Goal: Information Seeking & Learning: Check status

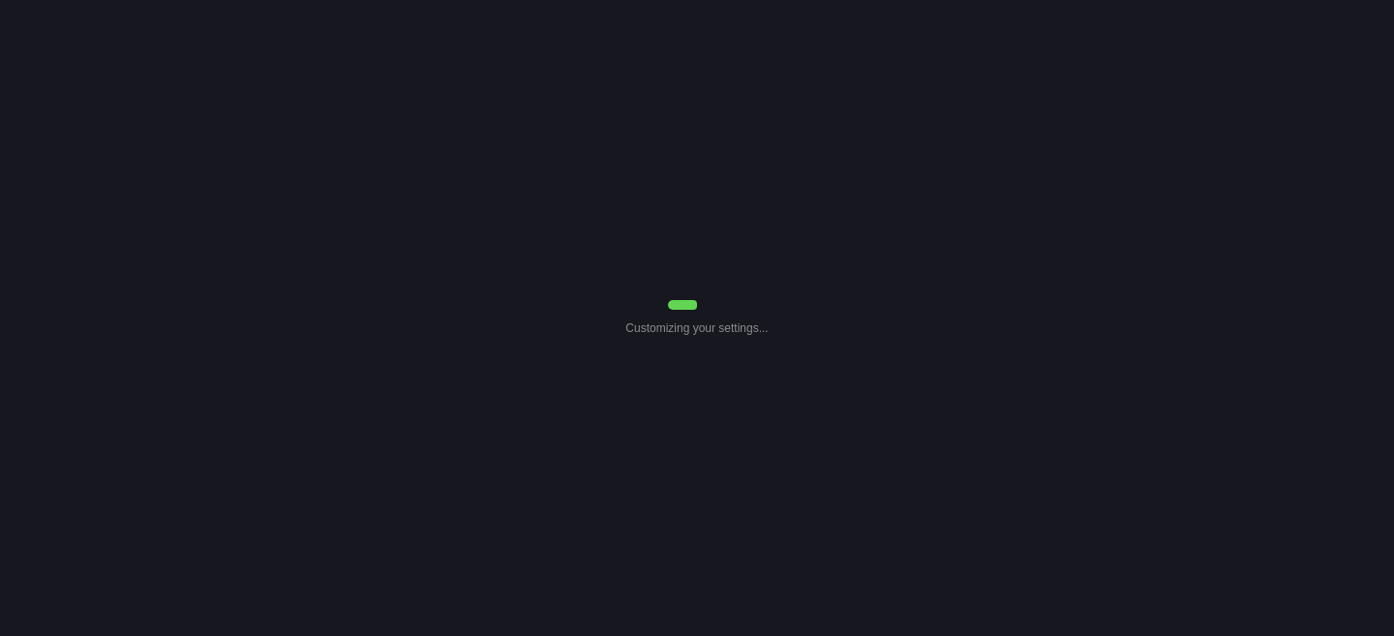
select select "Common Use"
select select "7"
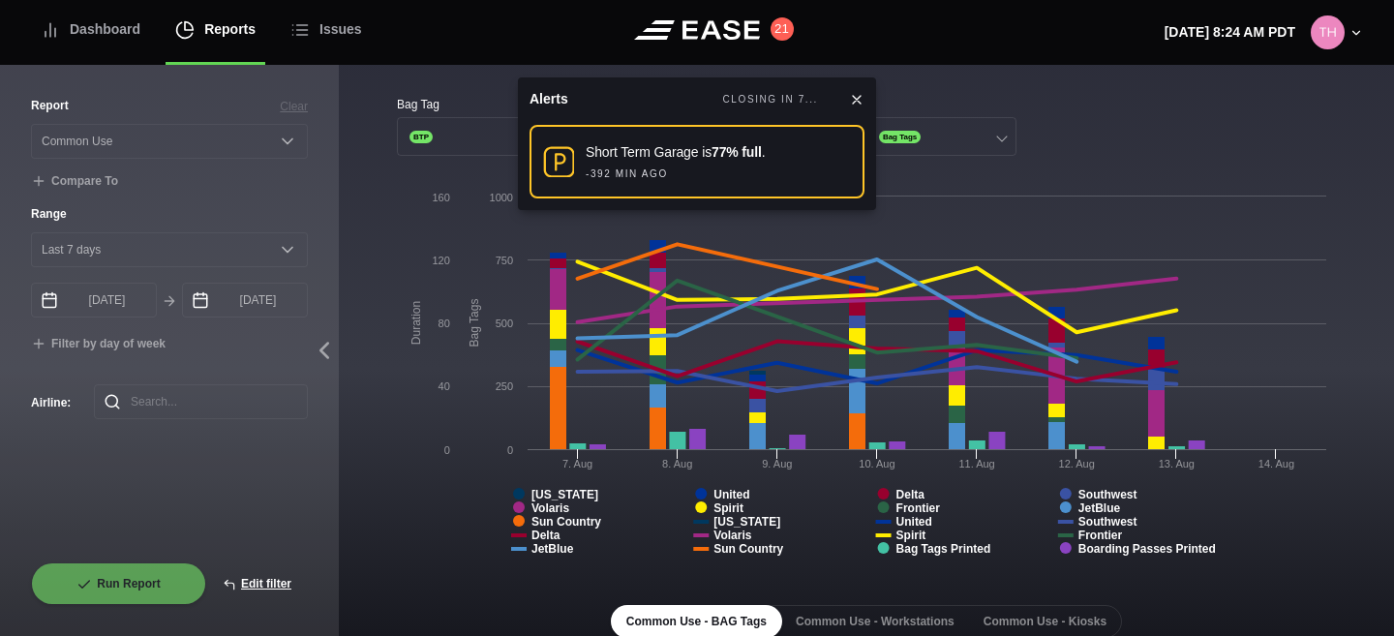
click at [858, 95] on icon at bounding box center [856, 99] width 15 height 15
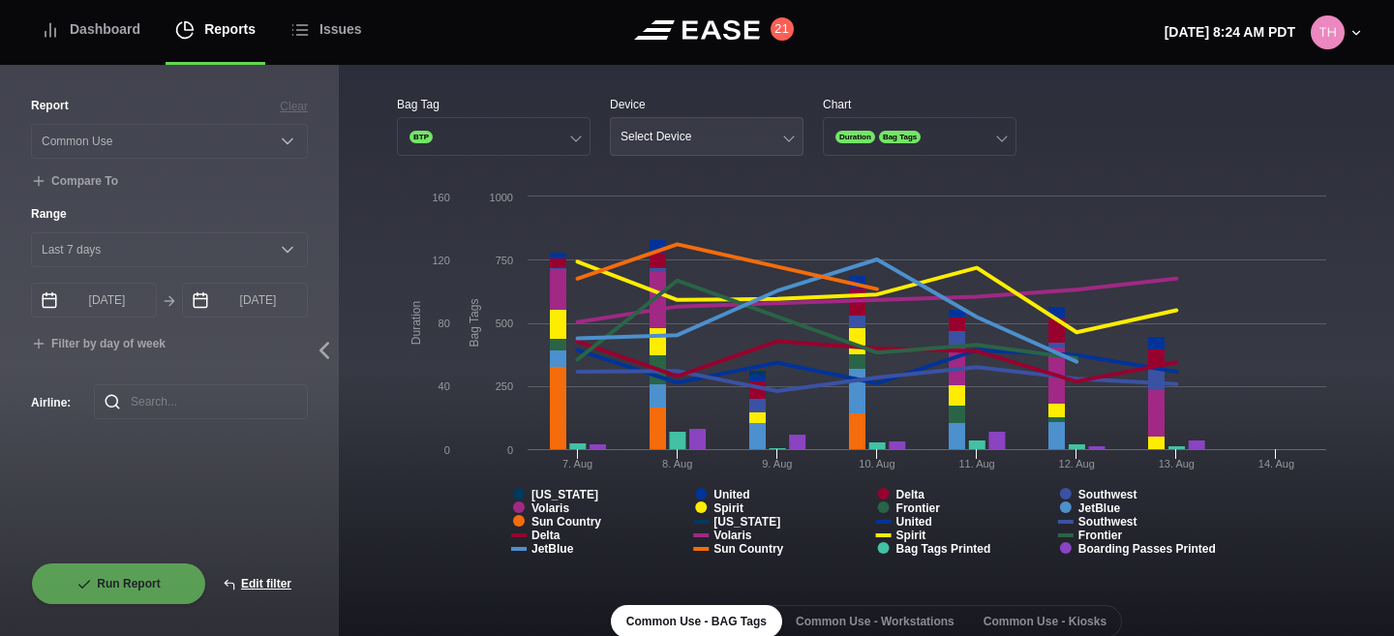
click at [651, 134] on div "Select Device" at bounding box center [656, 137] width 71 height 14
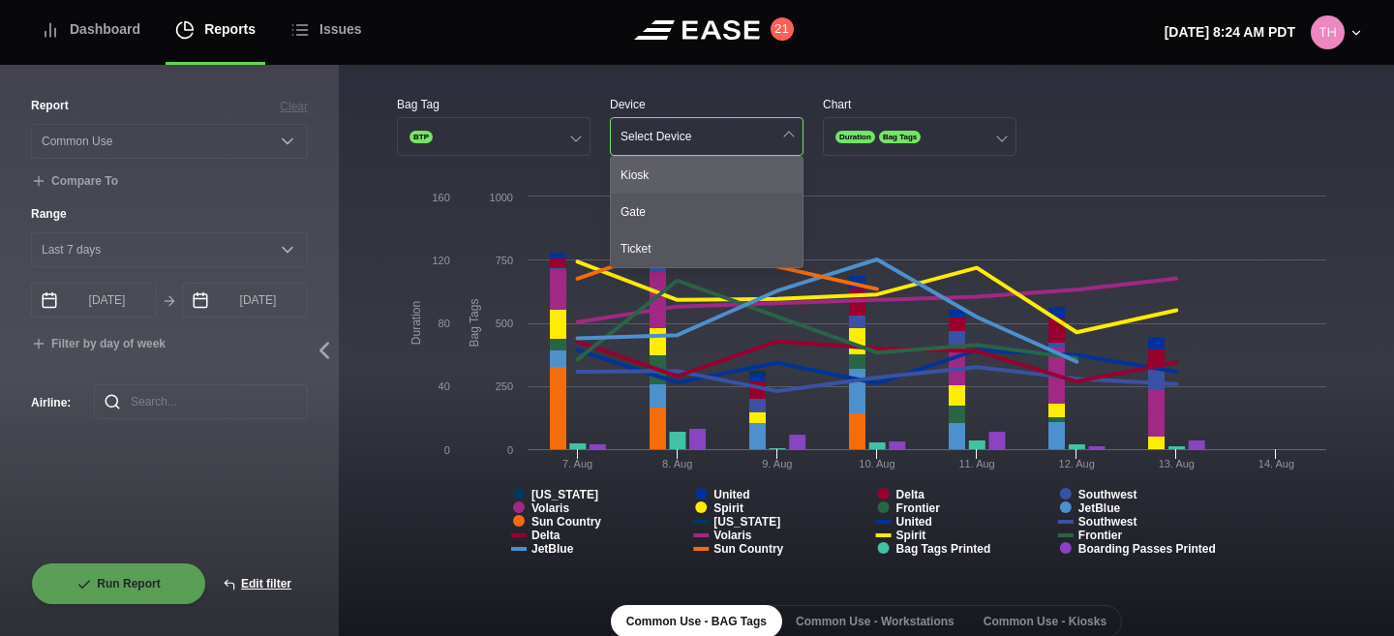
click at [647, 165] on div "Kiosk" at bounding box center [707, 175] width 192 height 37
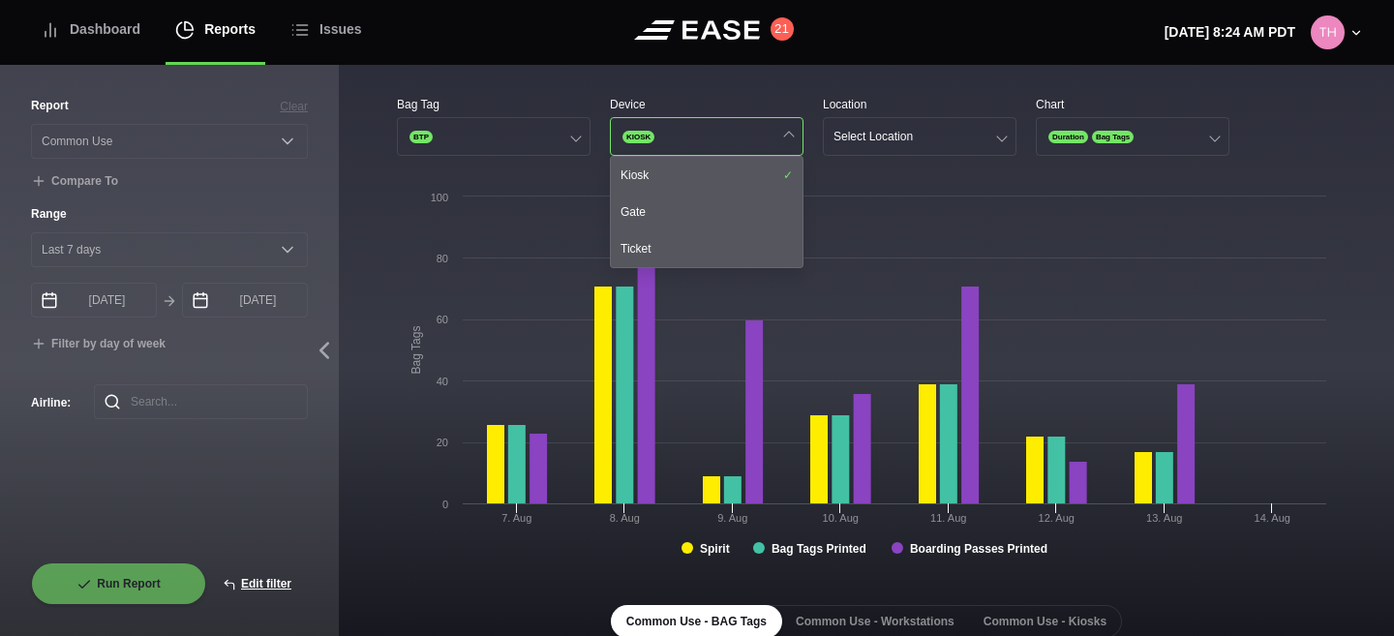
click at [863, 92] on div "Bag Tag BTP Device KIOSK Kiosk Gate Ticket Location Select Location Chart Durat…" at bounding box center [866, 527] width 1055 height 924
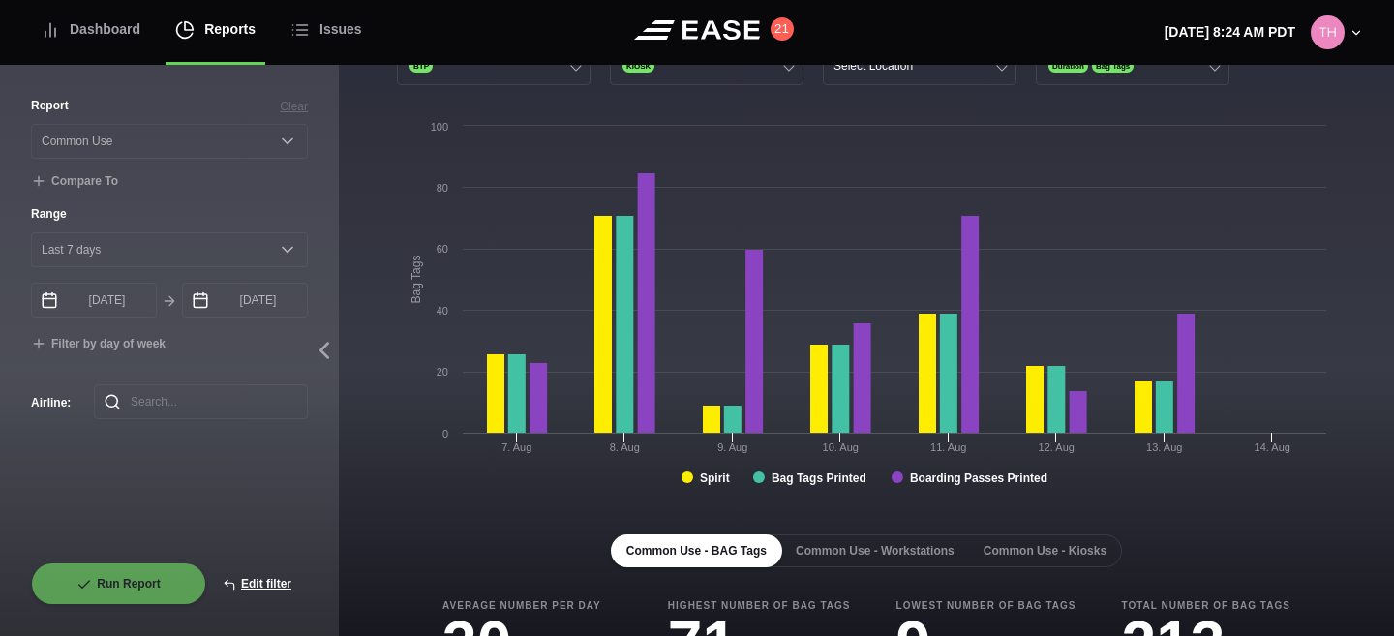
scroll to position [352, 0]
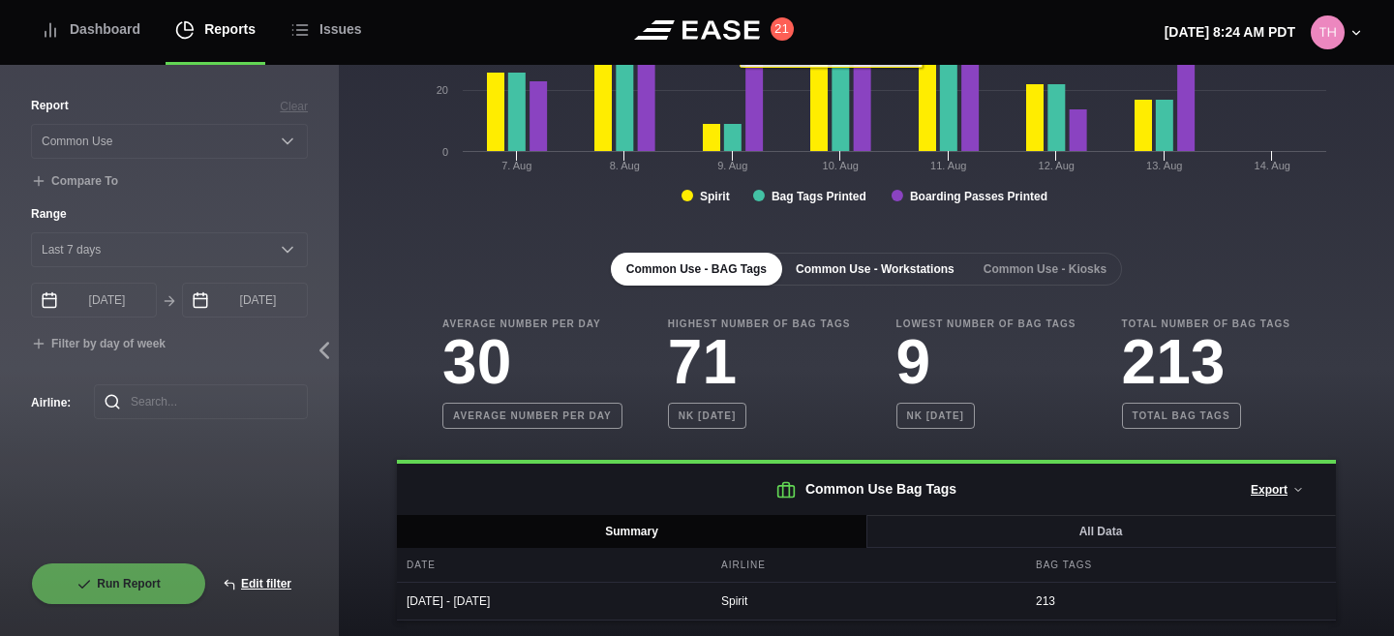
click at [891, 263] on button "Common Use - Workstations" at bounding box center [875, 269] width 190 height 33
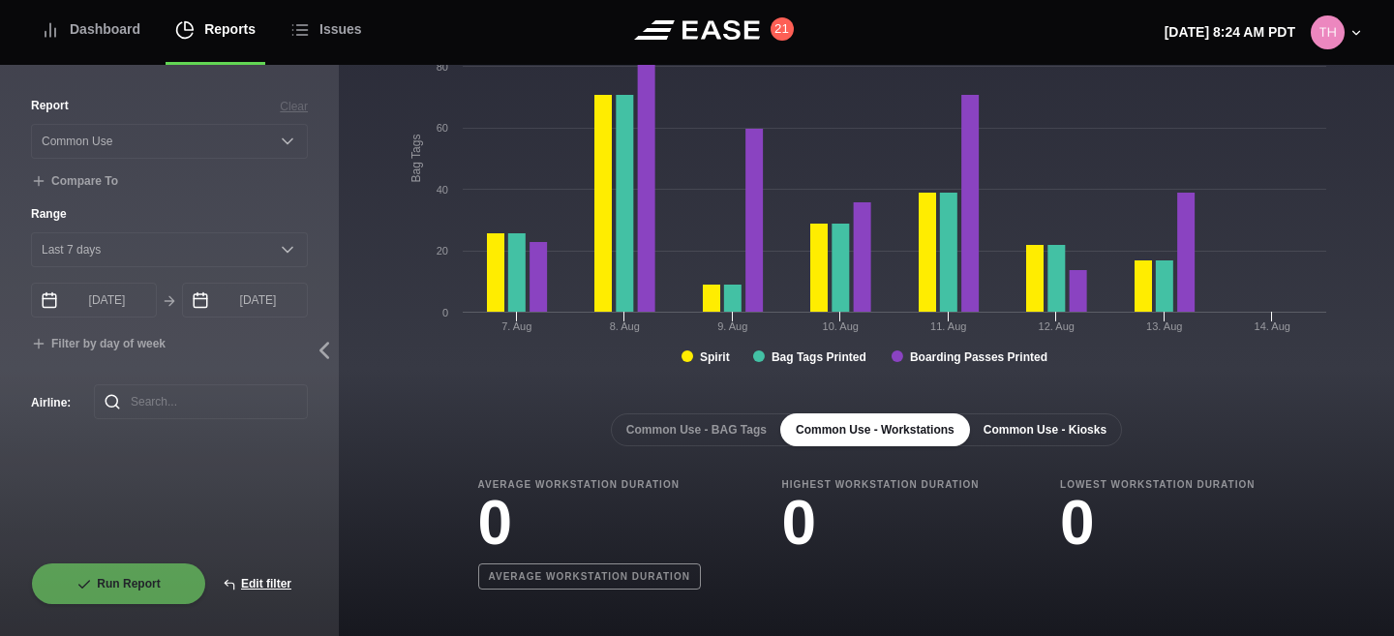
click at [1049, 413] on button "Common Use - Kiosks" at bounding box center [1045, 429] width 154 height 33
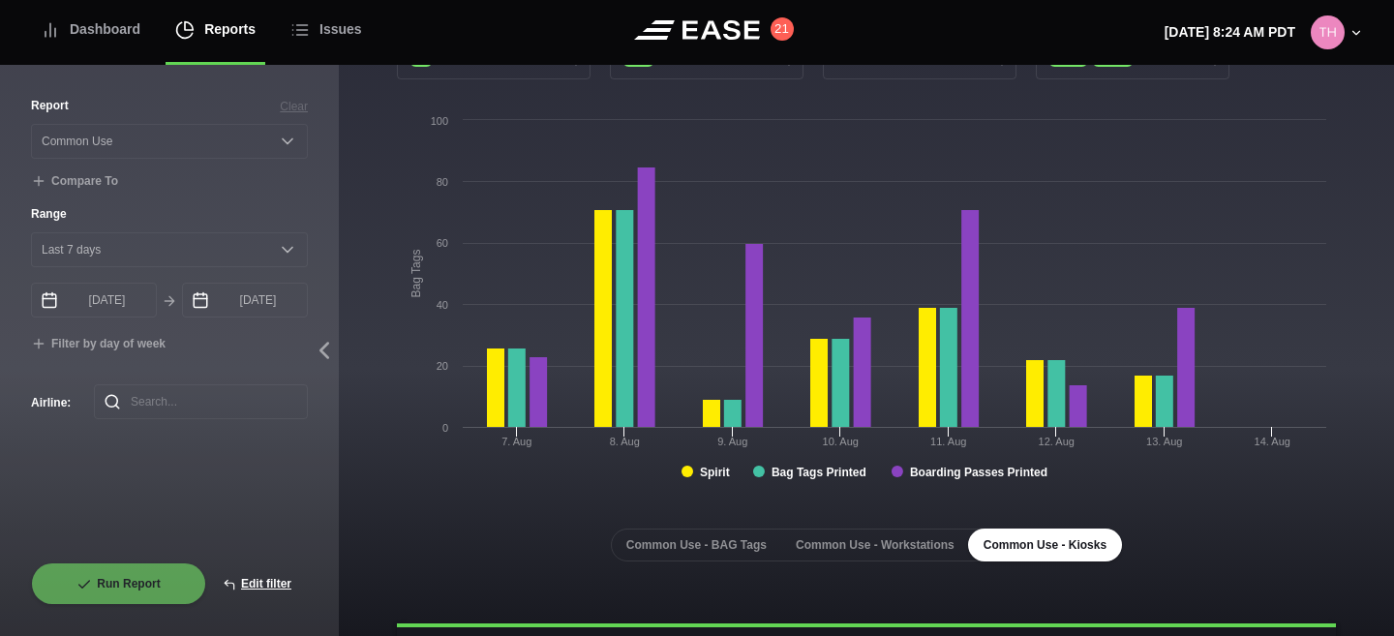
scroll to position [258, 0]
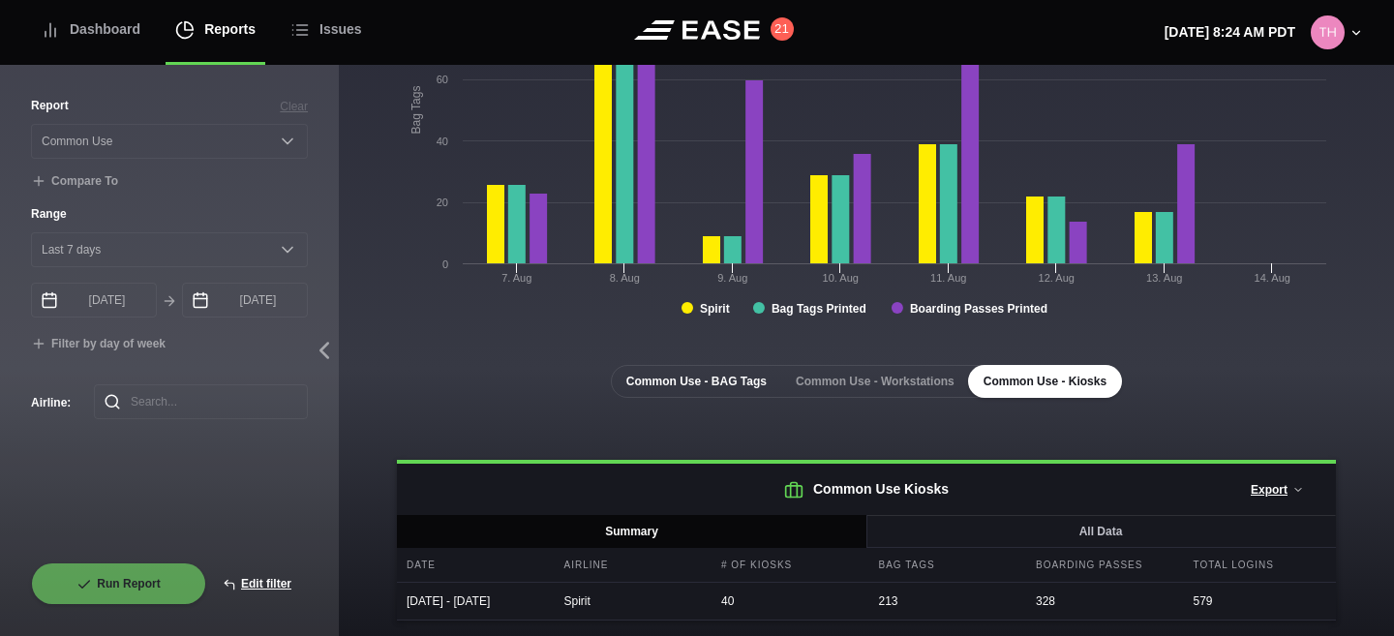
click at [718, 366] on button "Common Use - BAG Tags" at bounding box center [696, 381] width 171 height 33
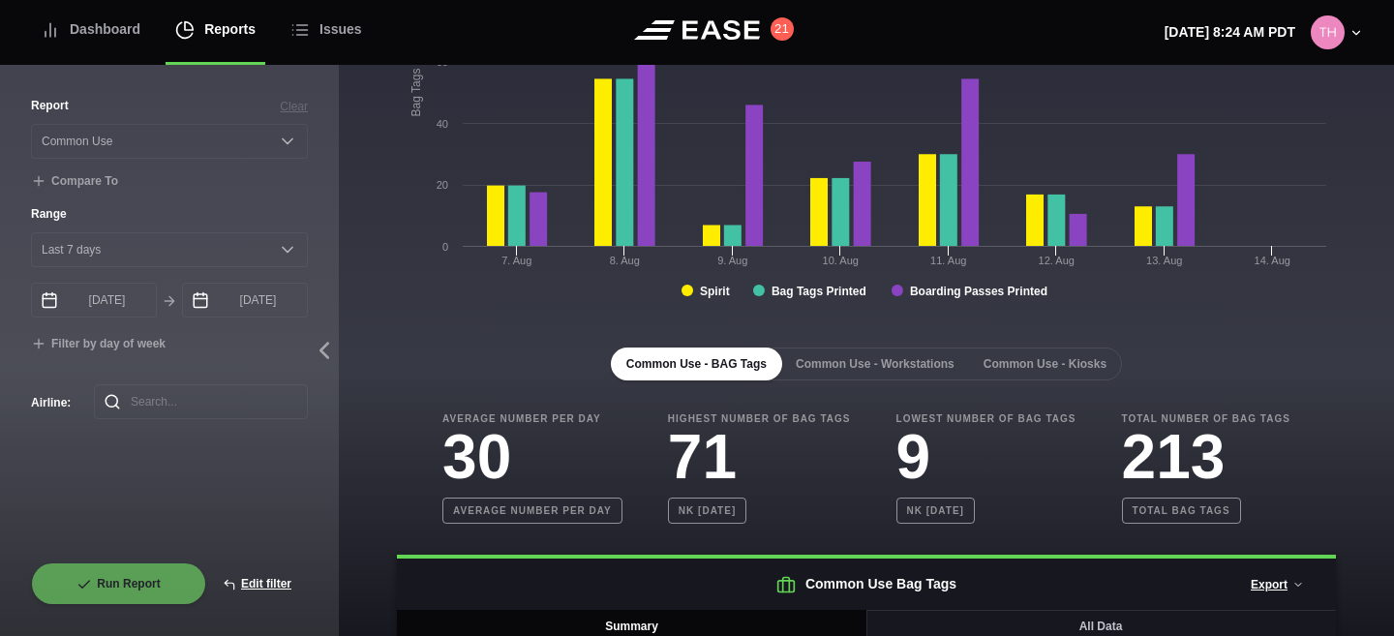
scroll to position [0, 0]
